Goal: Browse casually

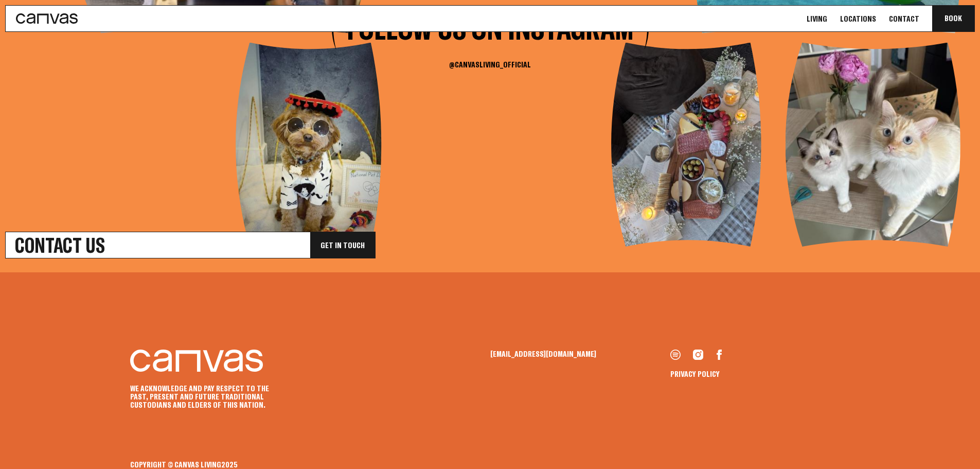
click at [193, 349] on icon at bounding box center [196, 360] width 133 height 22
click at [678, 349] on icon at bounding box center [676, 354] width 10 height 10
click at [717, 349] on icon at bounding box center [719, 354] width 5 height 10
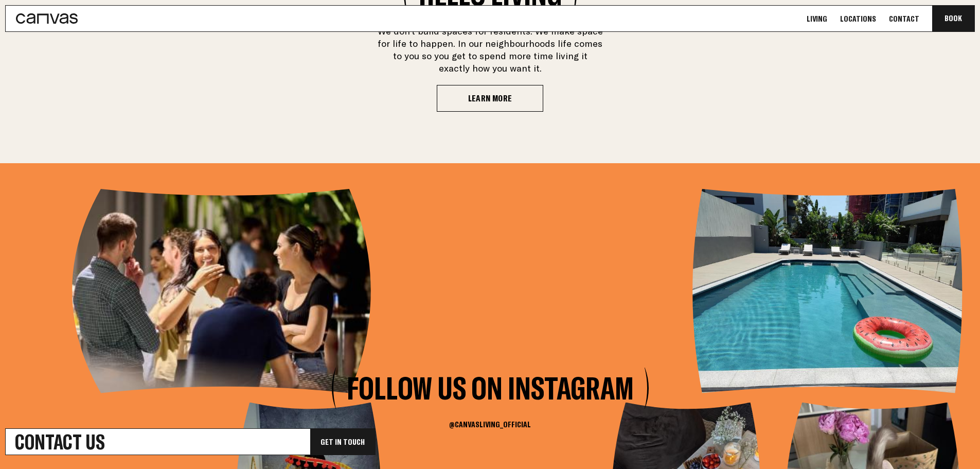
scroll to position [3764, 0]
click at [96, 22] on div "Living Locations Contact Book Communa Book" at bounding box center [490, 18] width 970 height 27
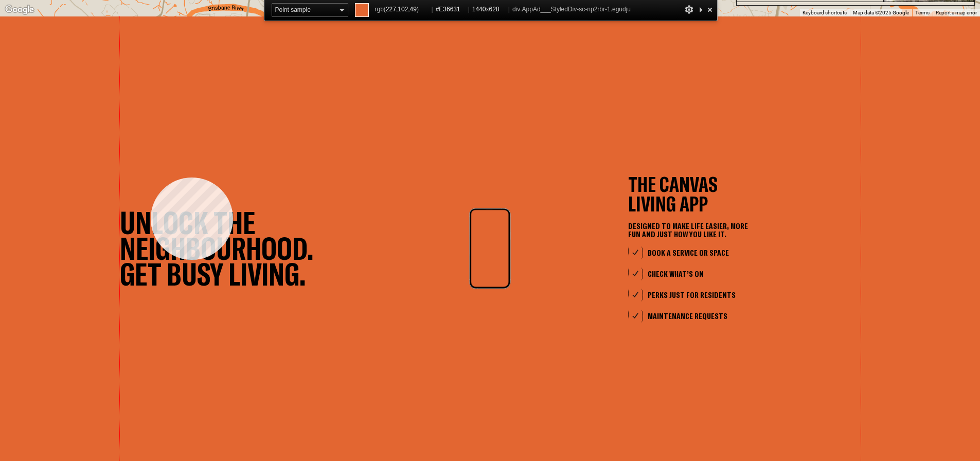
click at [151, 178] on div "Unlock the neighbourhood. Get busy living. The Canvas Living App Designed to ma…" at bounding box center [490, 247] width 741 height 463
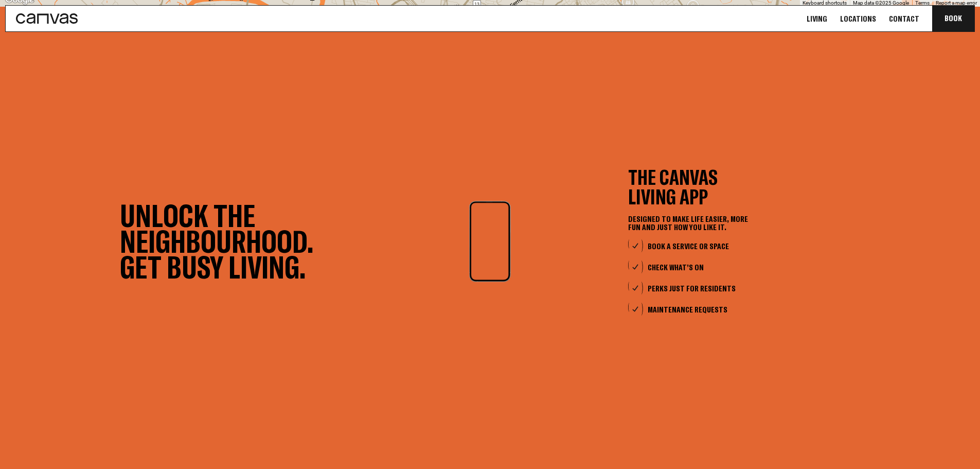
click at [834, 131] on div "Unlock the neighbourhood. Get busy living. The Canvas Living App Designed to ma…" at bounding box center [490, 241] width 741 height 469
